Goal: Information Seeking & Learning: Learn about a topic

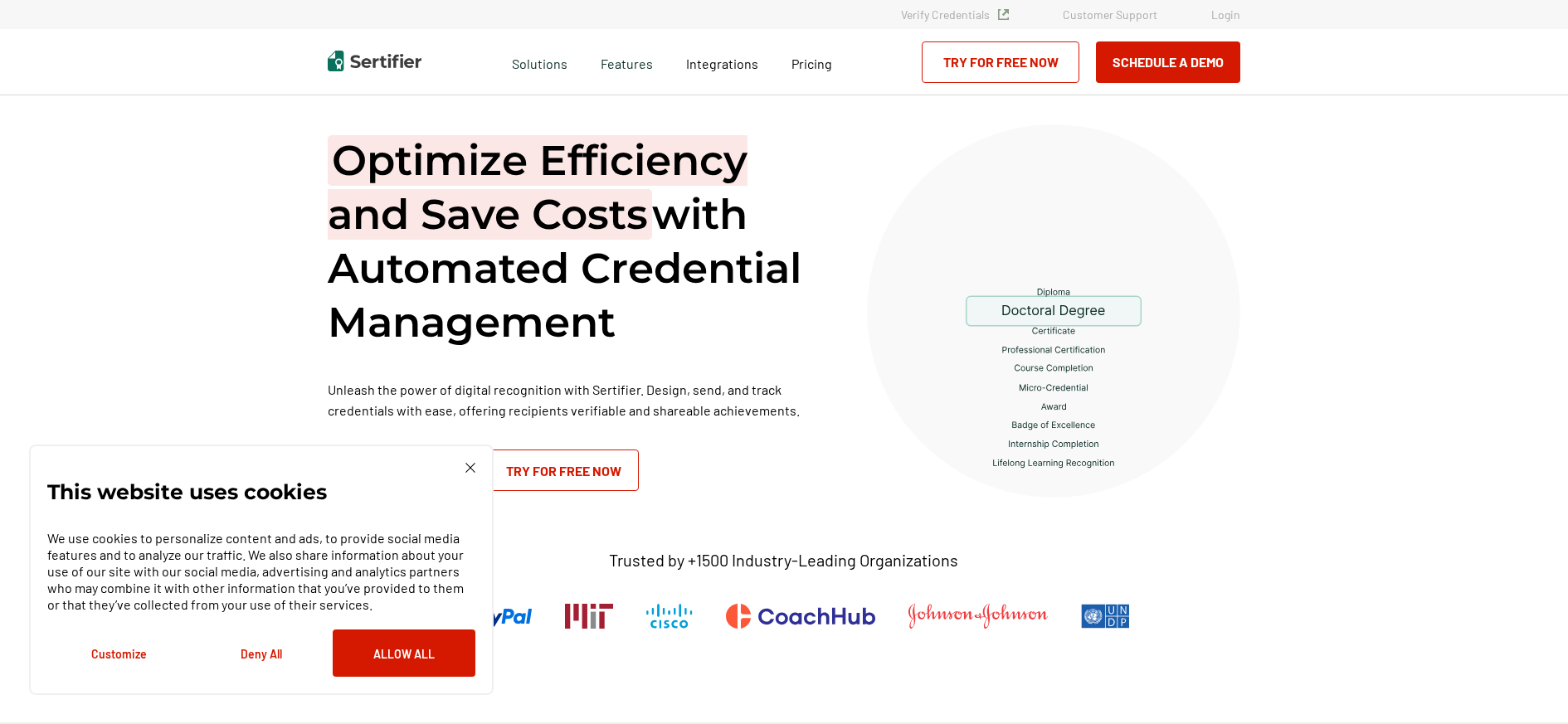
click at [466, 467] on img at bounding box center [470, 467] width 10 height 10
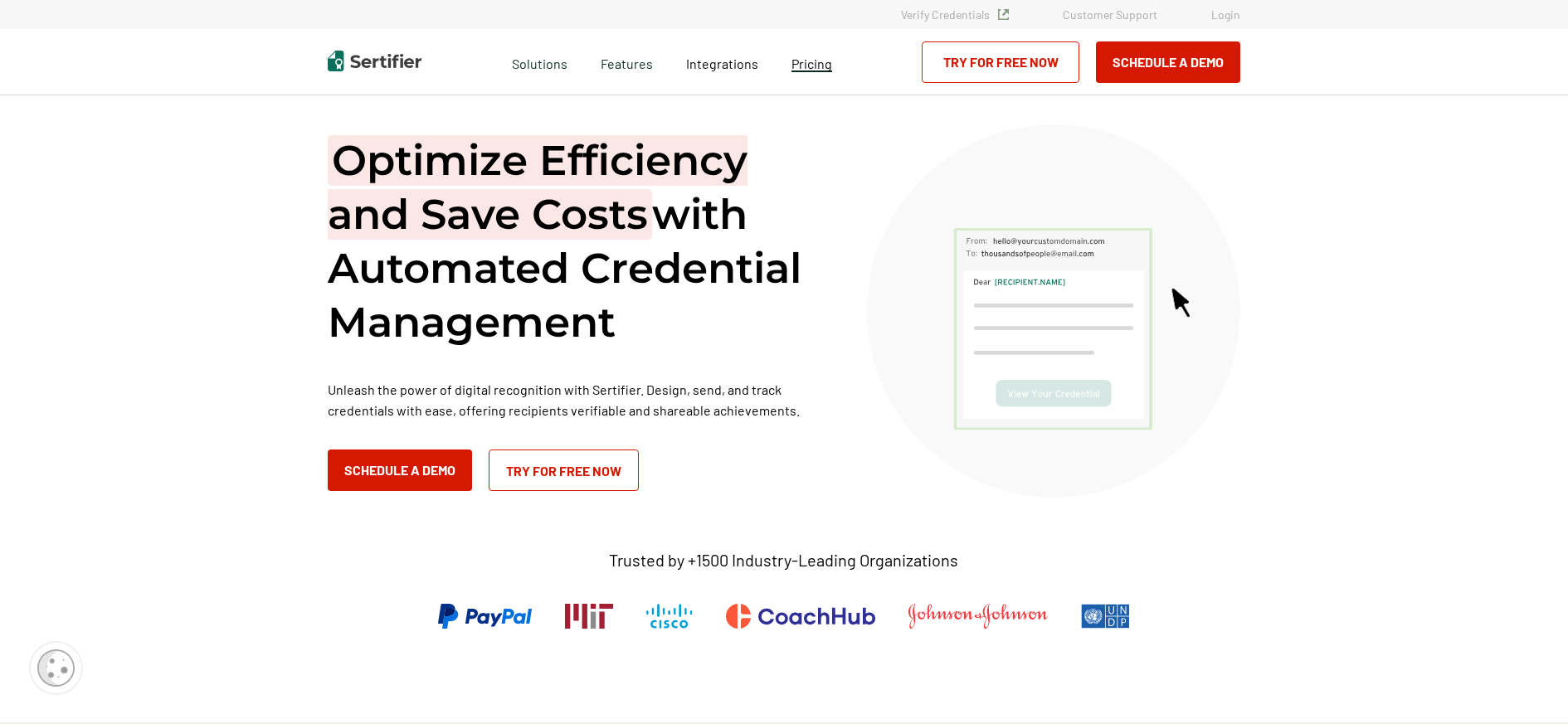
click at [812, 63] on span "Pricing" at bounding box center [812, 63] width 40 height 16
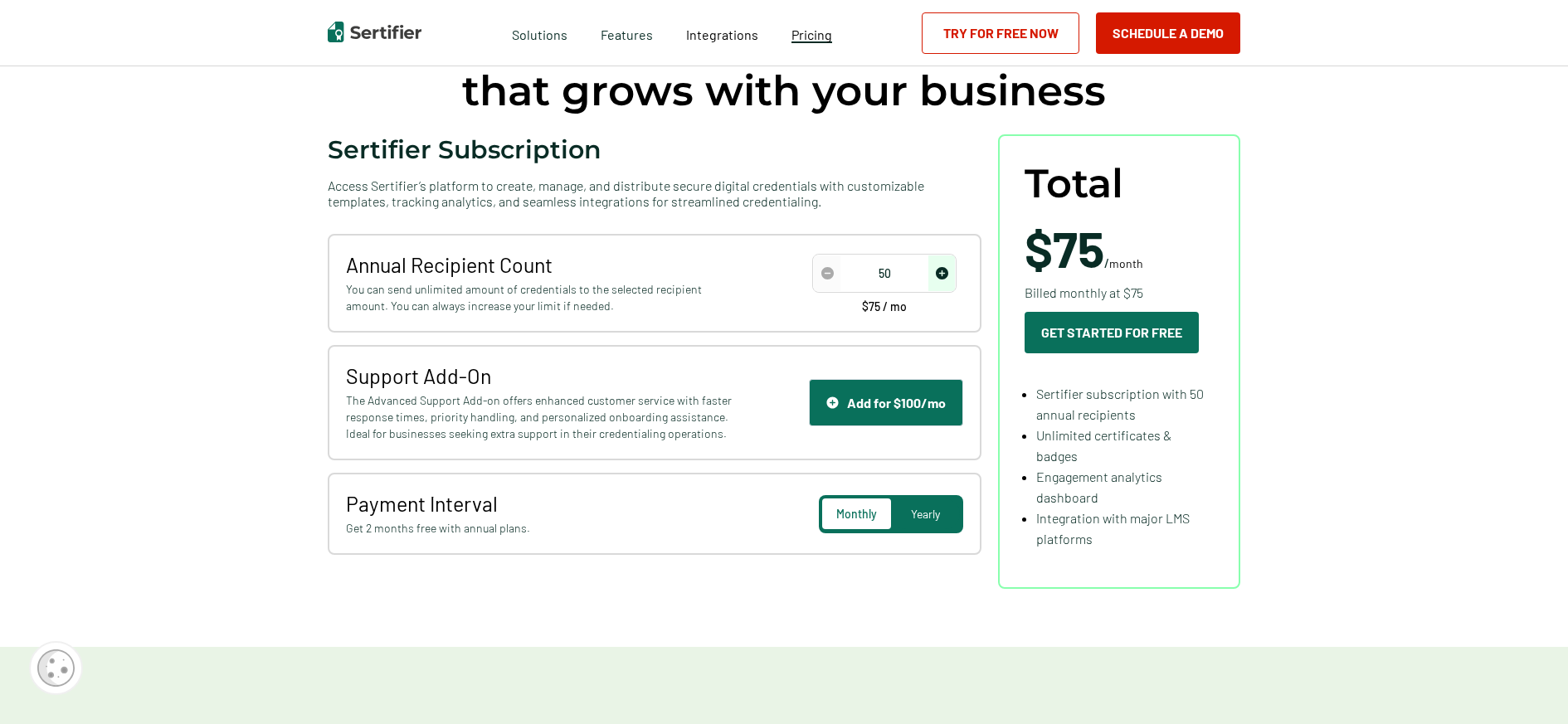
scroll to position [166, 0]
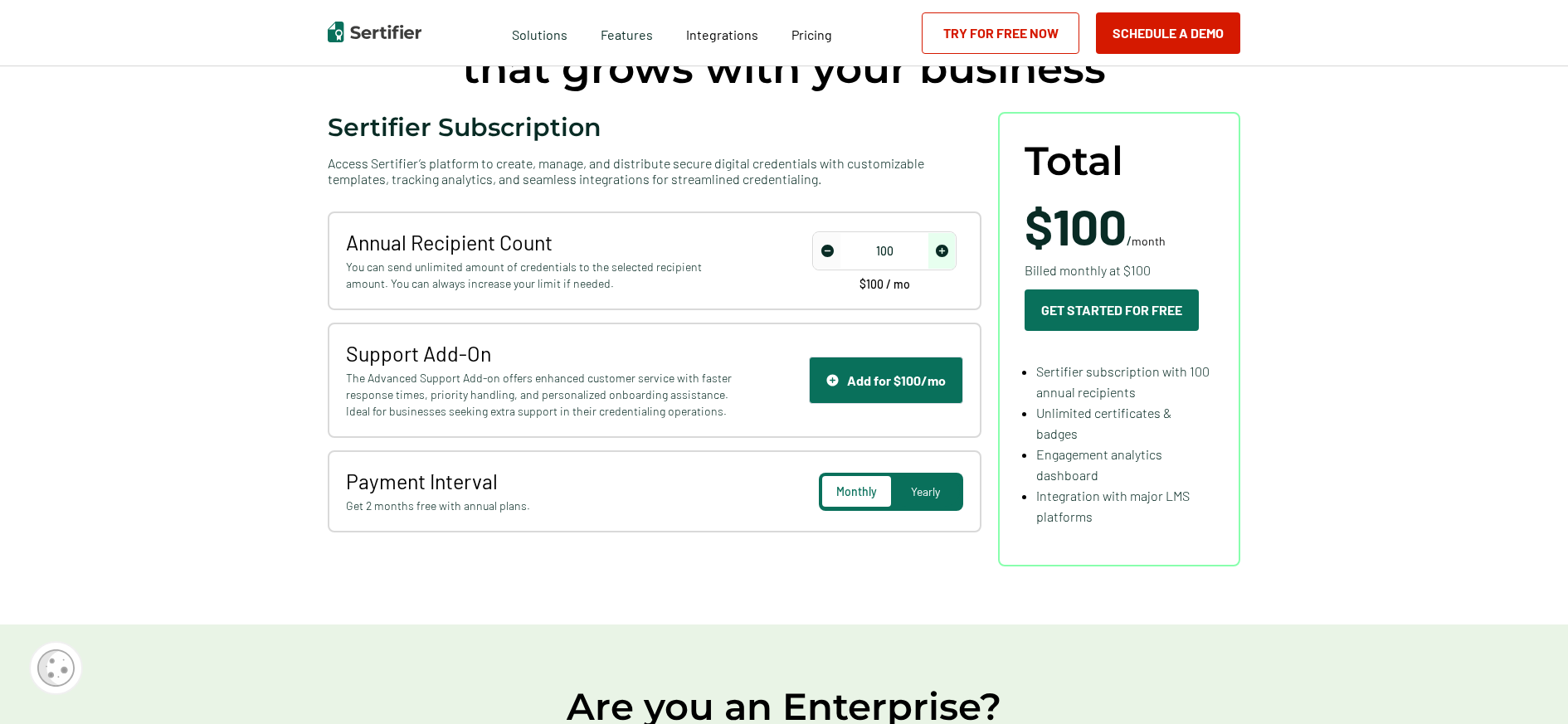
click at [946, 247] on img "increase number" at bounding box center [942, 251] width 13 height 13
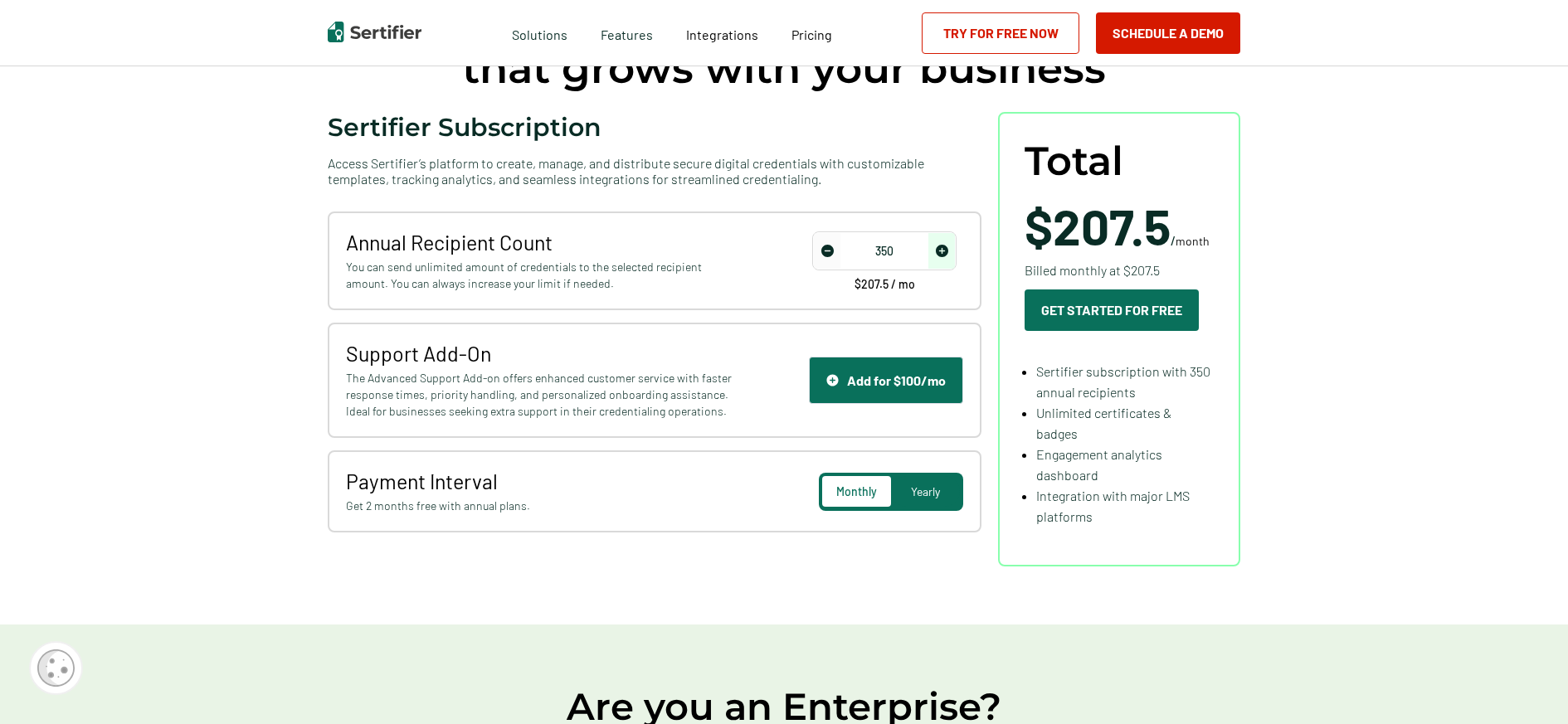
click at [946, 247] on img "increase number" at bounding box center [942, 251] width 13 height 13
click at [946, 248] on img "increase number" at bounding box center [942, 251] width 13 height 13
click at [946, 249] on img "increase number" at bounding box center [942, 251] width 13 height 13
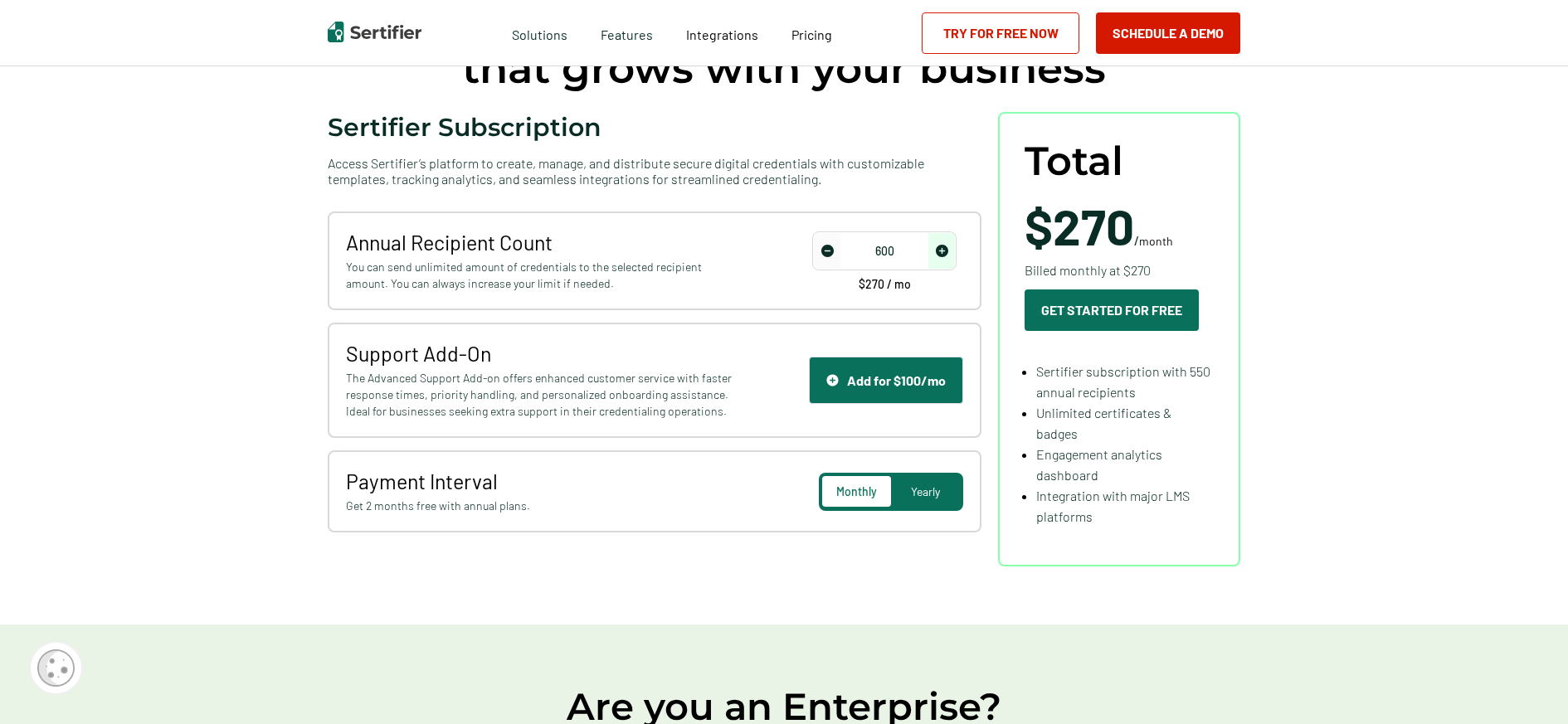
click at [946, 249] on img "increase number" at bounding box center [942, 251] width 13 height 13
click at [948, 249] on img "increase number" at bounding box center [942, 251] width 13 height 13
click at [950, 249] on span "increase number" at bounding box center [941, 251] width 27 height 36
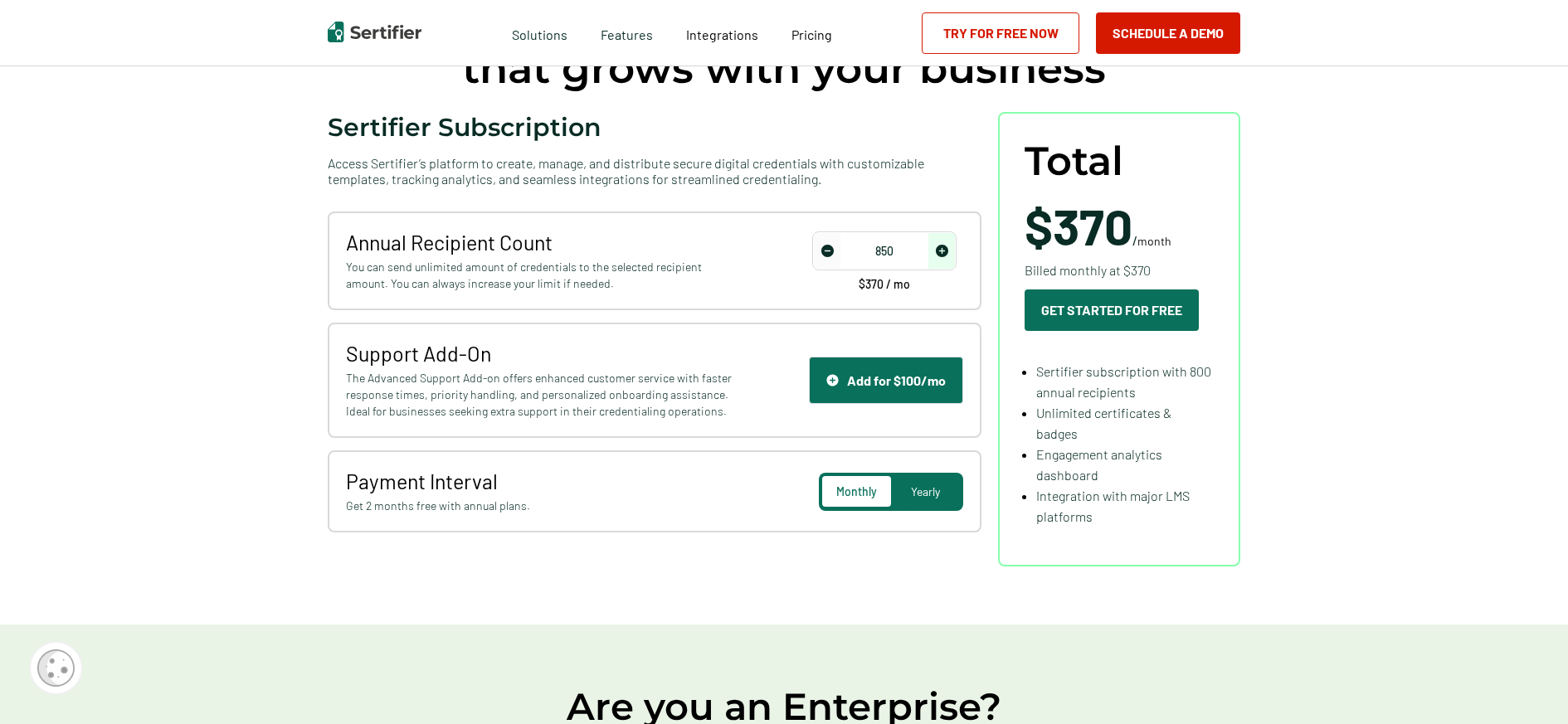
click at [951, 249] on span "increase number" at bounding box center [941, 251] width 27 height 36
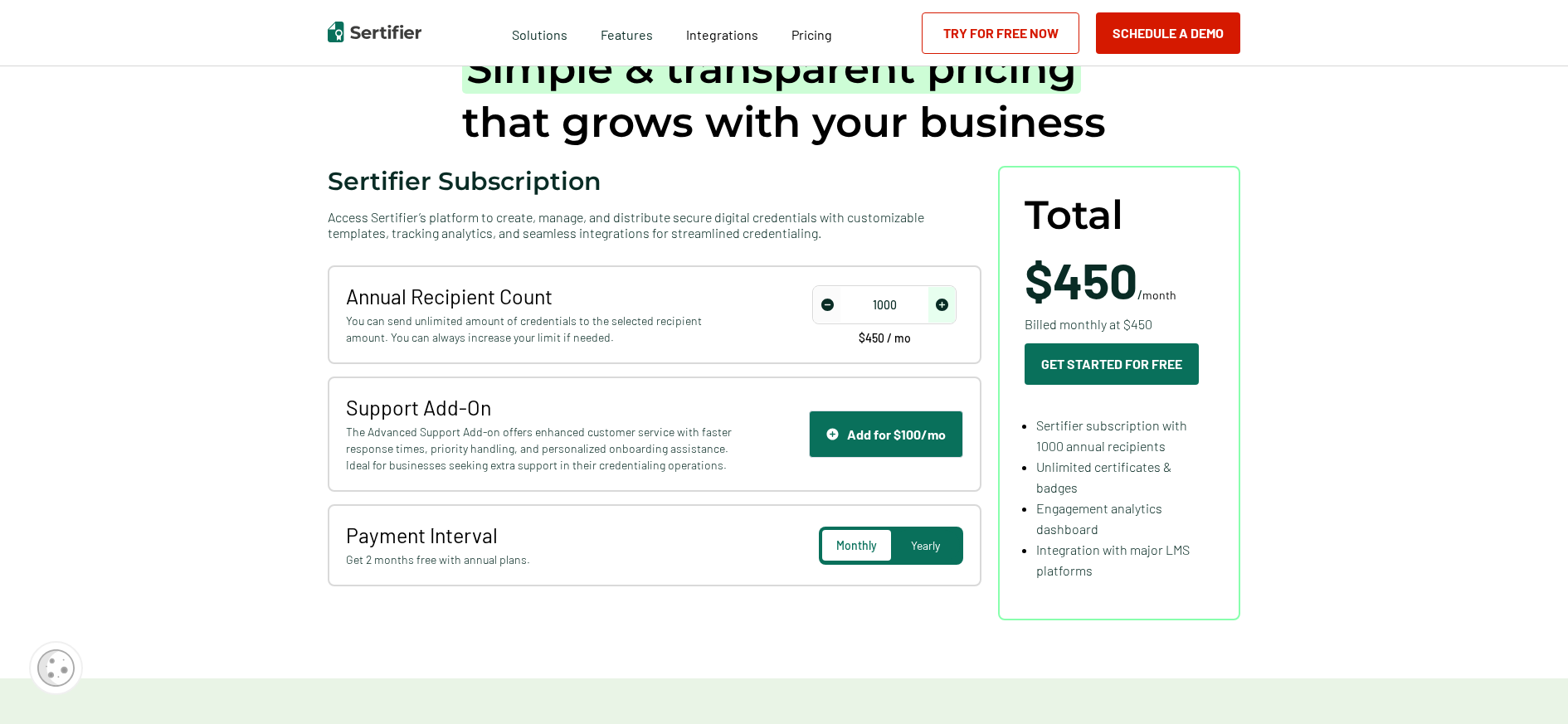
scroll to position [83, 0]
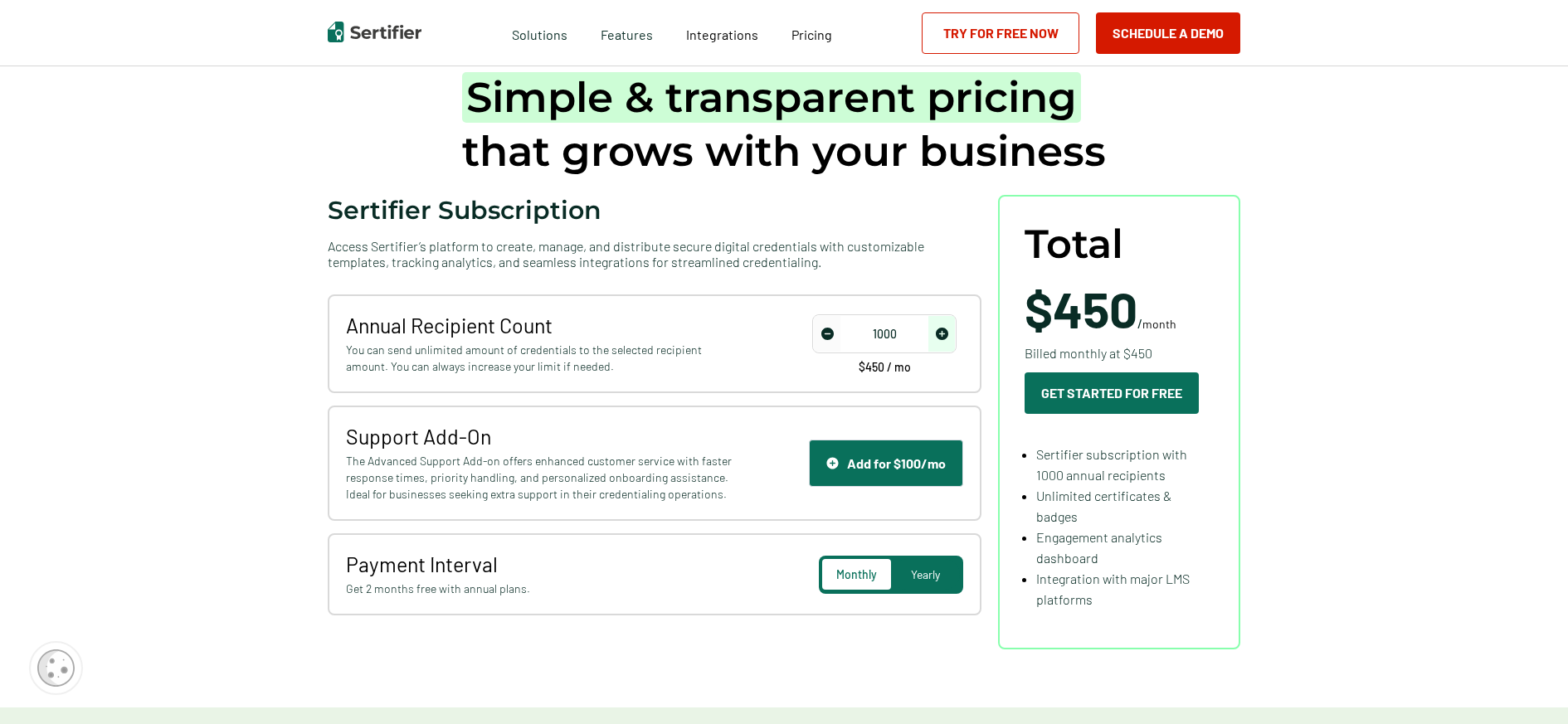
click at [940, 571] on span "Yearly" at bounding box center [925, 574] width 29 height 14
type input "50"
click at [829, 335] on img "decrease number" at bounding box center [827, 334] width 13 height 13
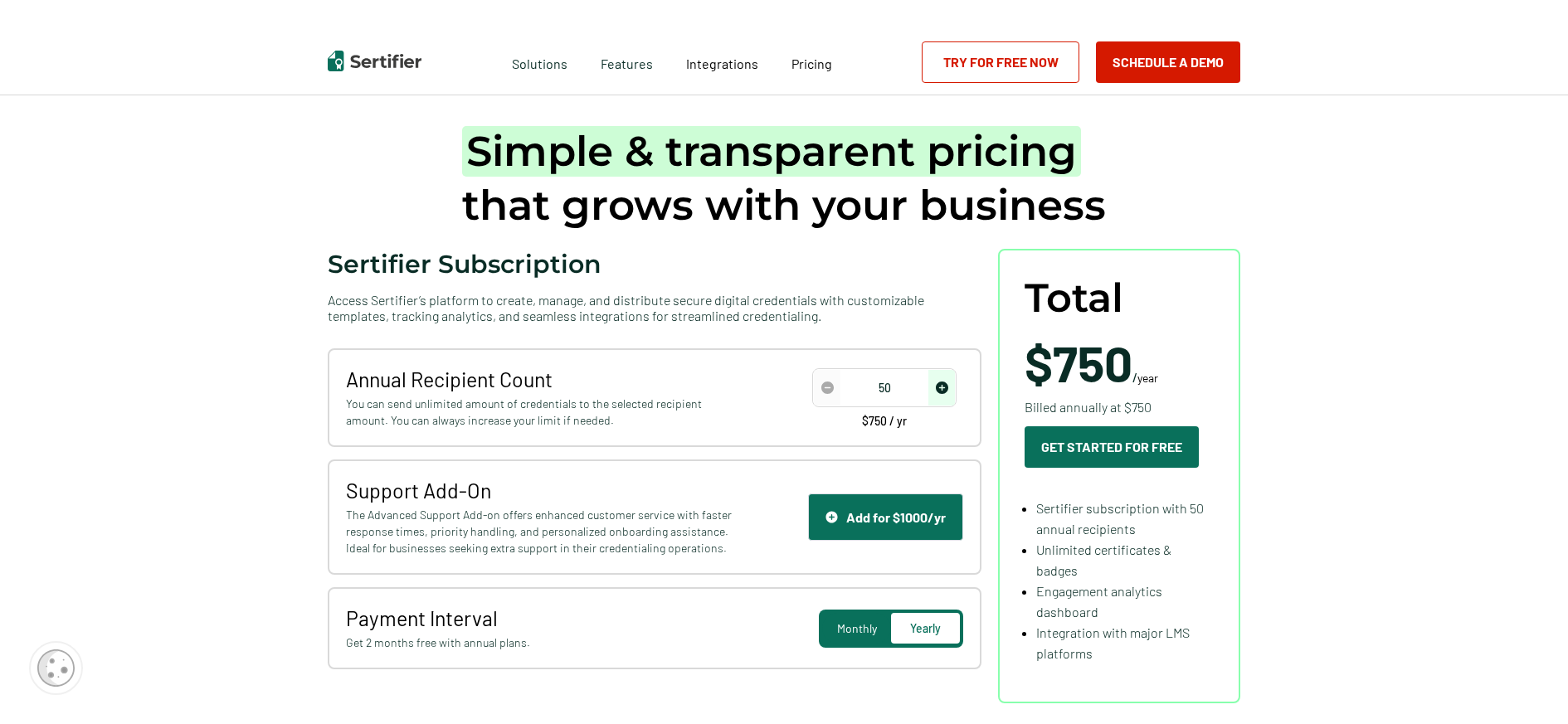
scroll to position [0, 0]
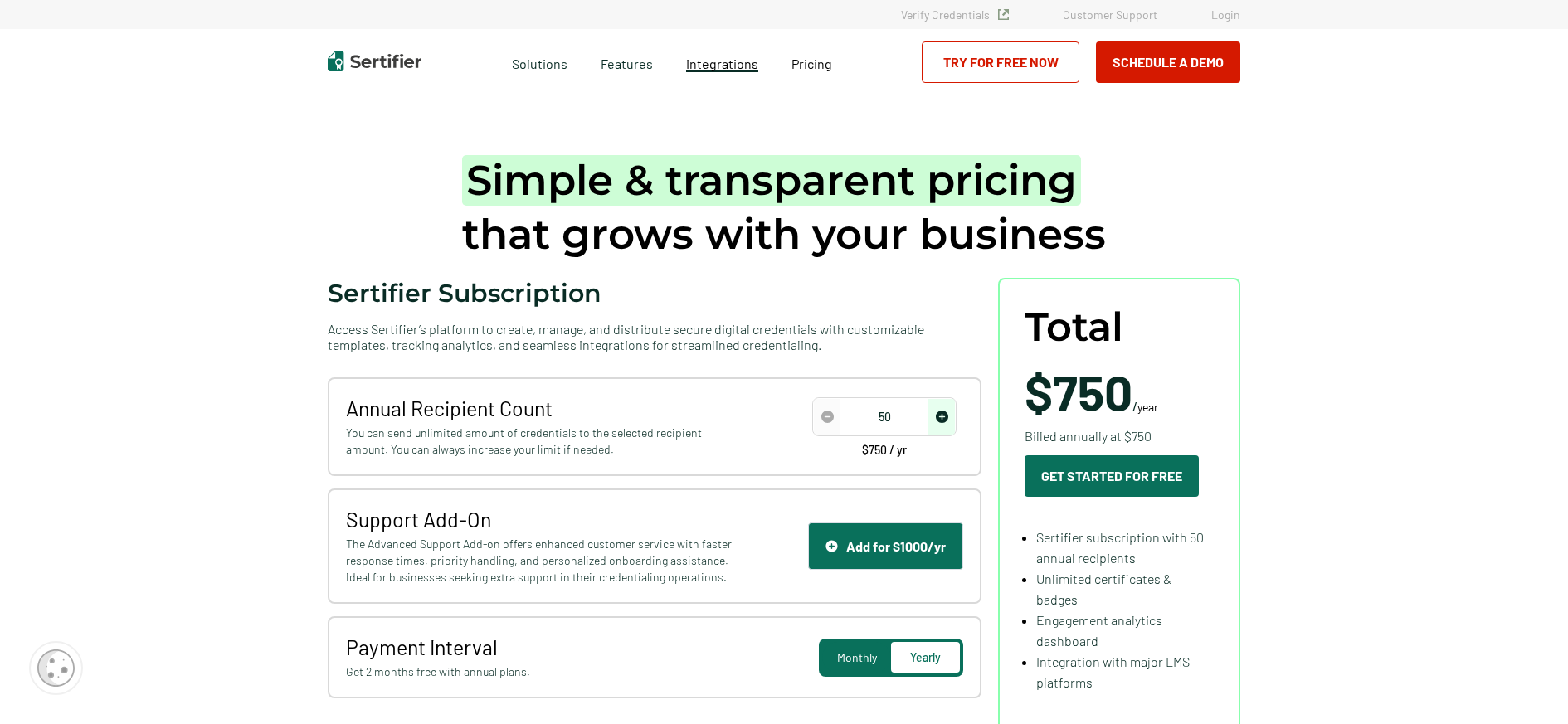
click at [722, 61] on span "Integrations" at bounding box center [722, 63] width 73 height 16
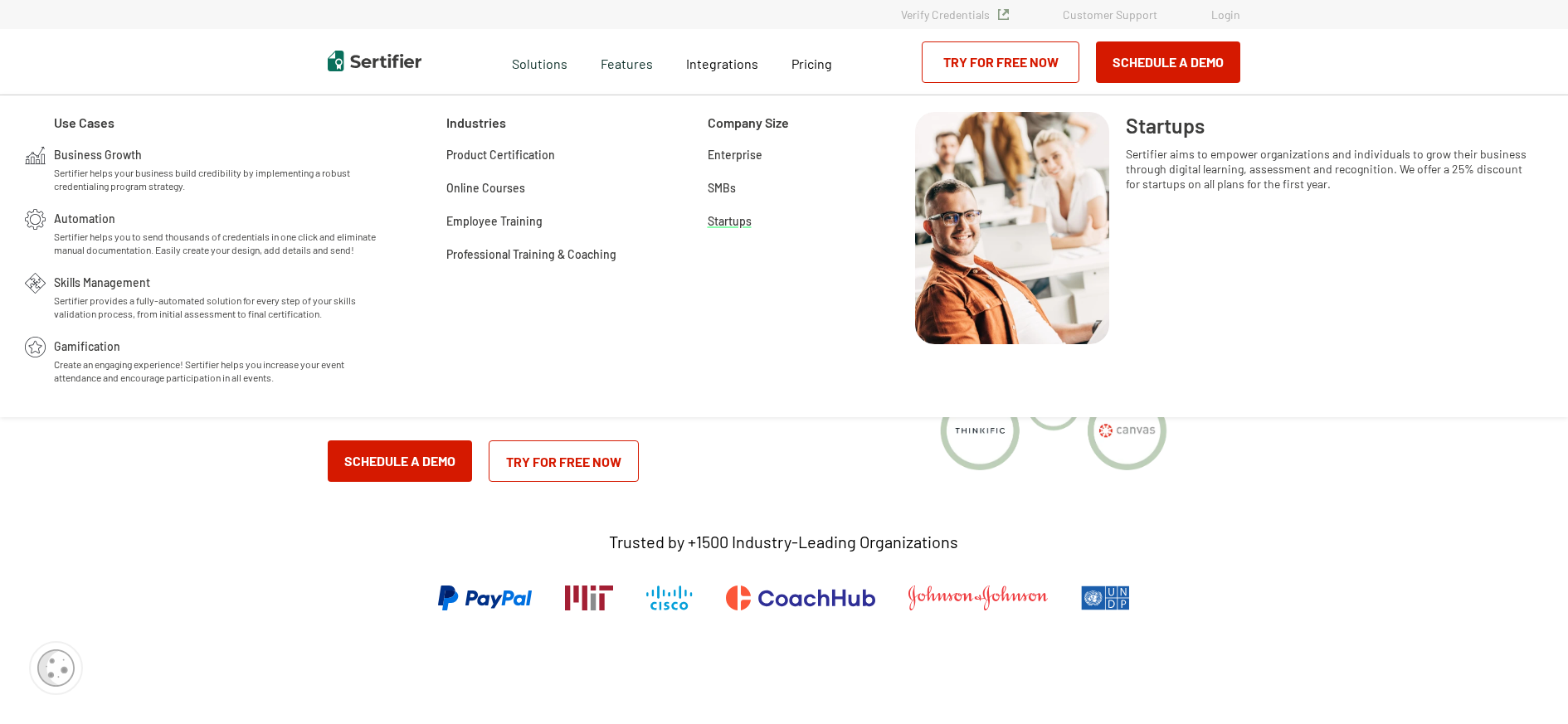
click at [734, 217] on span "Startups" at bounding box center [730, 219] width 44 height 17
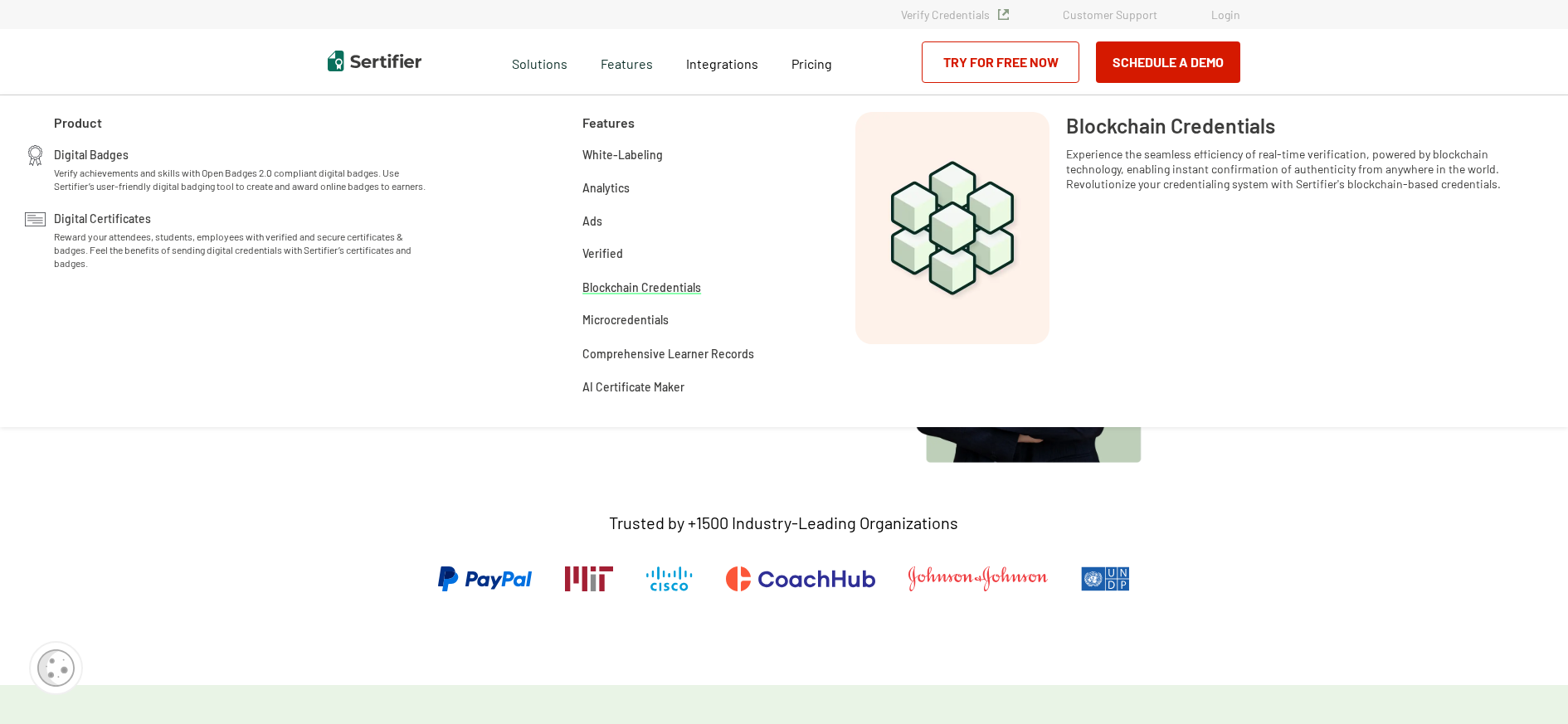
click at [619, 283] on span "Blockchain Credentials" at bounding box center [641, 286] width 118 height 17
